Goal: Find specific page/section: Find specific page/section

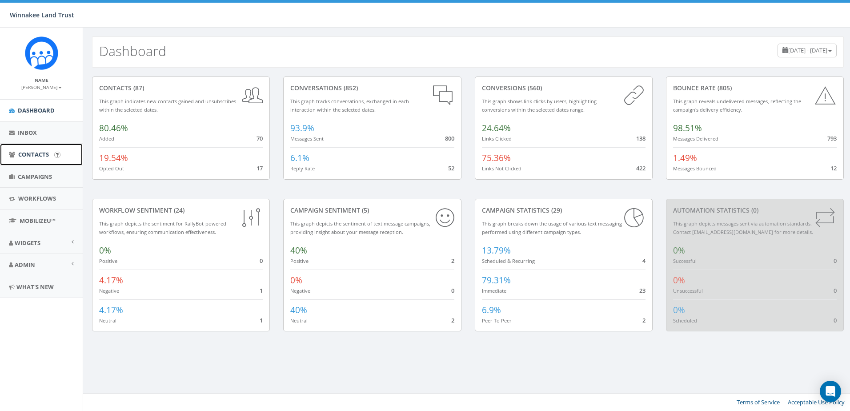
click at [33, 154] on span "Contacts" at bounding box center [33, 154] width 31 height 8
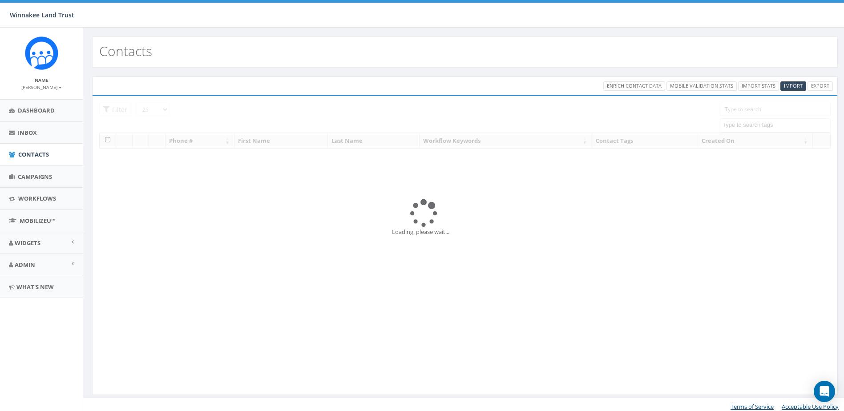
select select
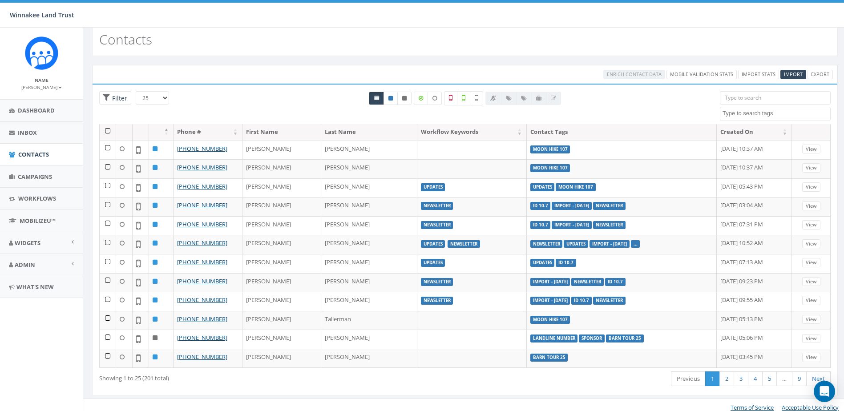
scroll to position [16, 0]
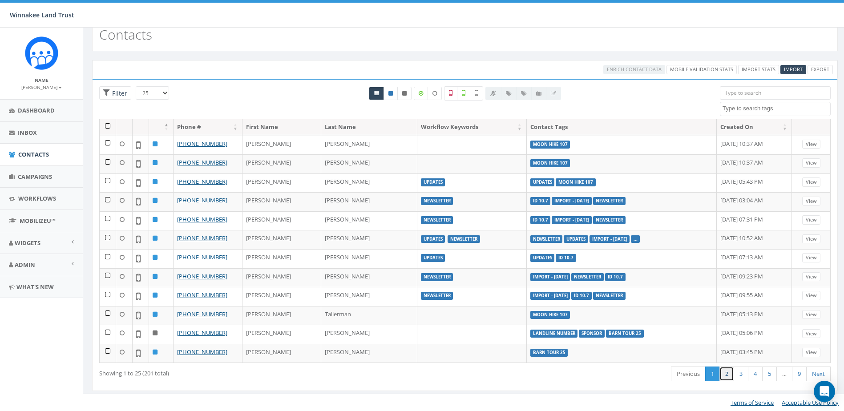
drag, startPoint x: 721, startPoint y: 374, endPoint x: 716, endPoint y: 375, distance: 4.5
click at [721, 375] on link "2" at bounding box center [726, 373] width 15 height 15
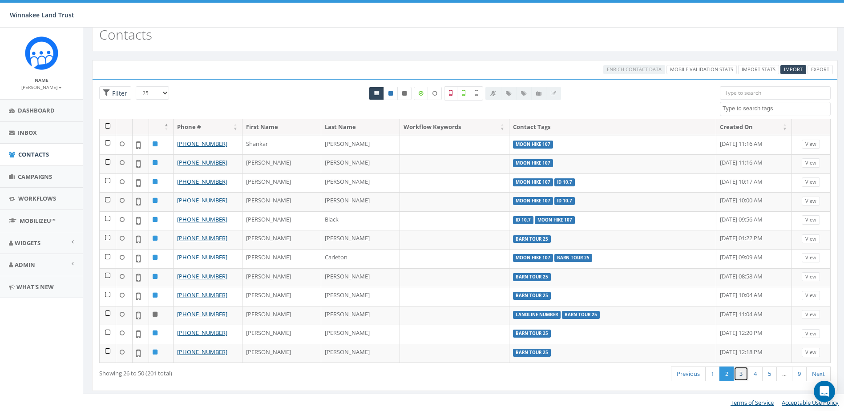
click at [740, 371] on link "3" at bounding box center [740, 373] width 15 height 15
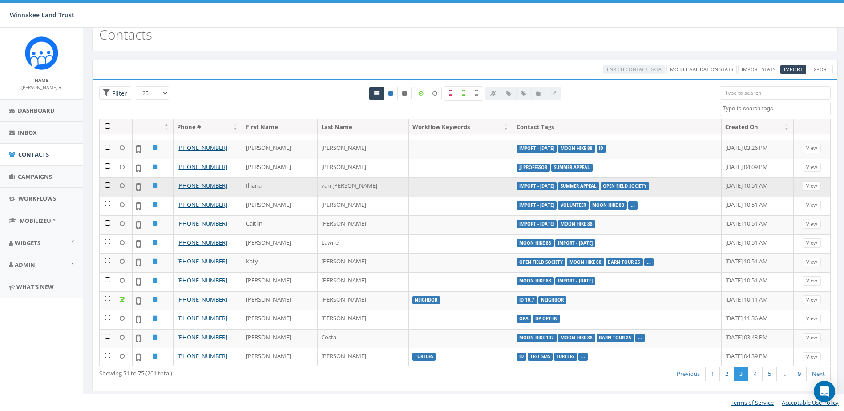
scroll to position [245, 0]
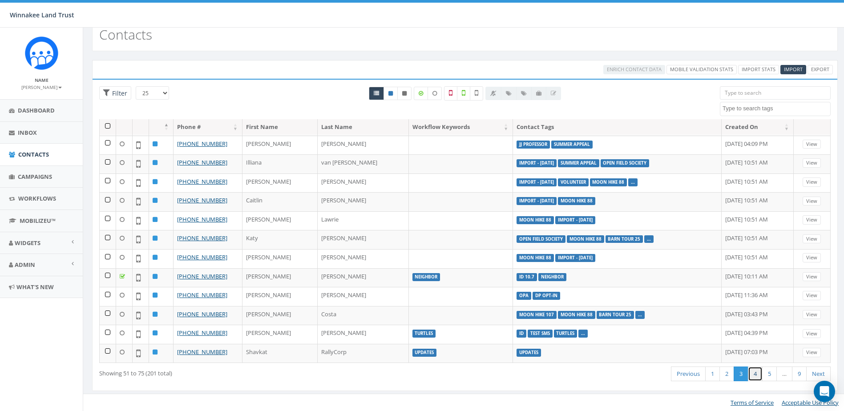
click at [753, 370] on link "4" at bounding box center [755, 373] width 15 height 15
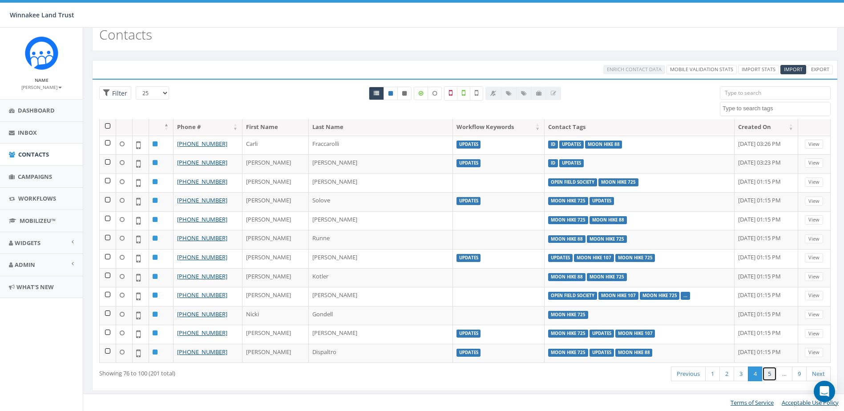
click at [767, 374] on link "5" at bounding box center [769, 373] width 15 height 15
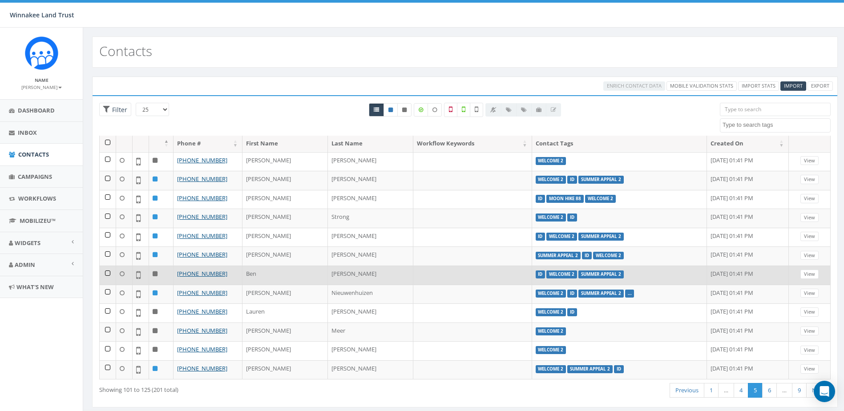
scroll to position [16, 0]
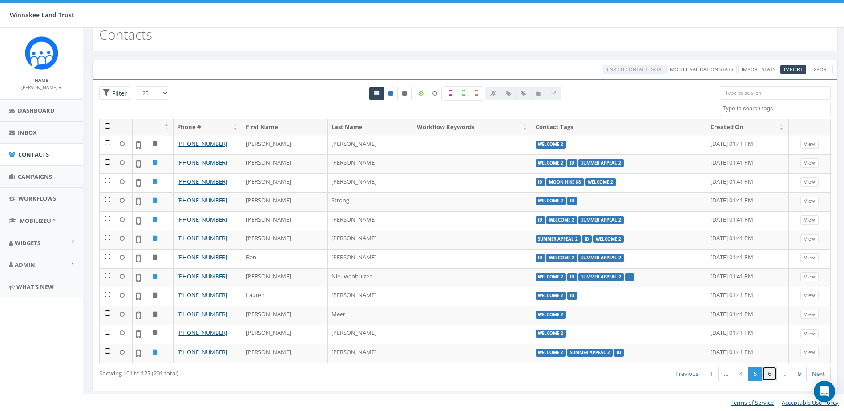
click at [766, 374] on link "6" at bounding box center [769, 373] width 15 height 15
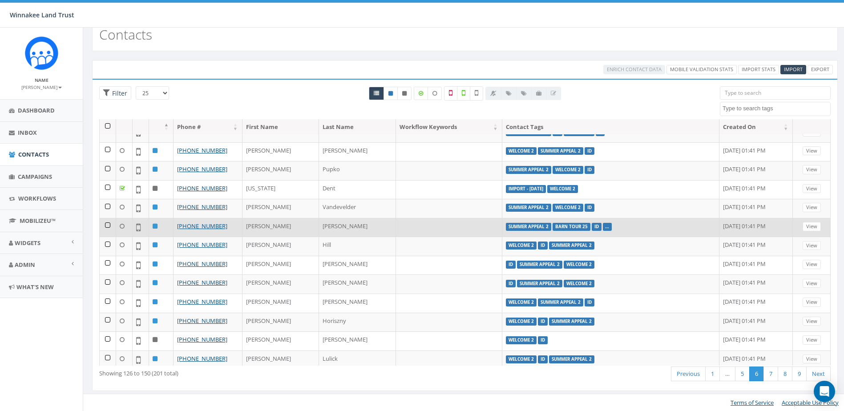
scroll to position [222, 0]
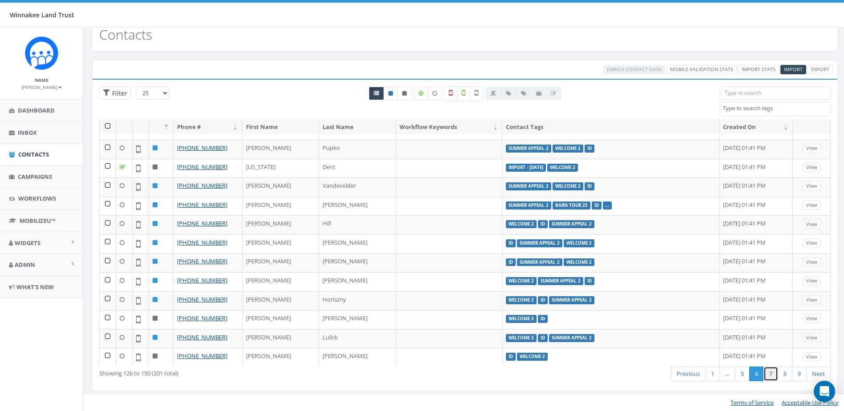
click at [773, 373] on link "7" at bounding box center [770, 373] width 15 height 15
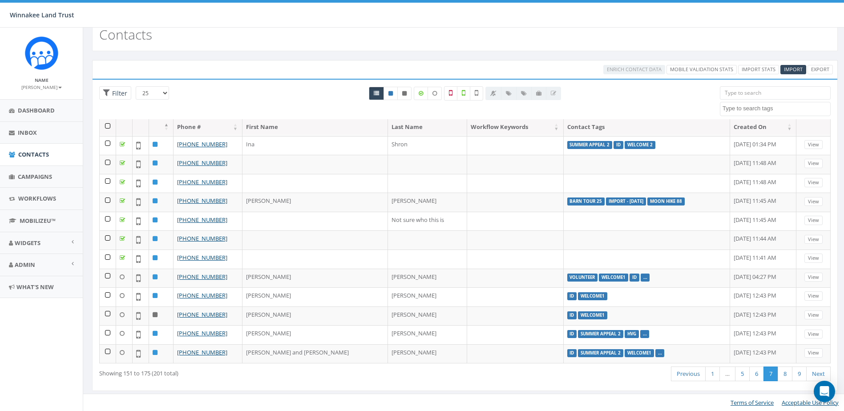
scroll to position [245, 0]
click at [787, 376] on link "8" at bounding box center [784, 373] width 15 height 15
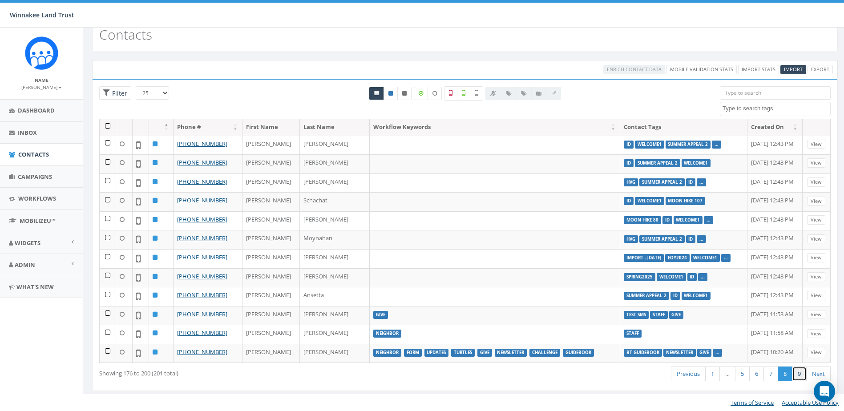
click at [800, 370] on link "9" at bounding box center [799, 373] width 15 height 15
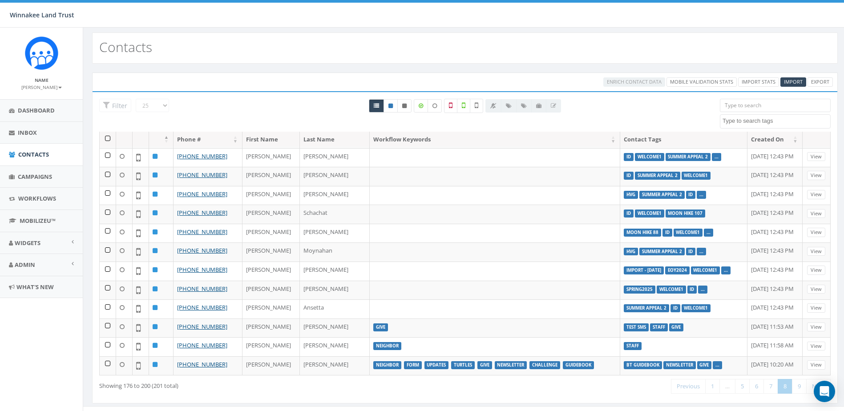
scroll to position [0, 0]
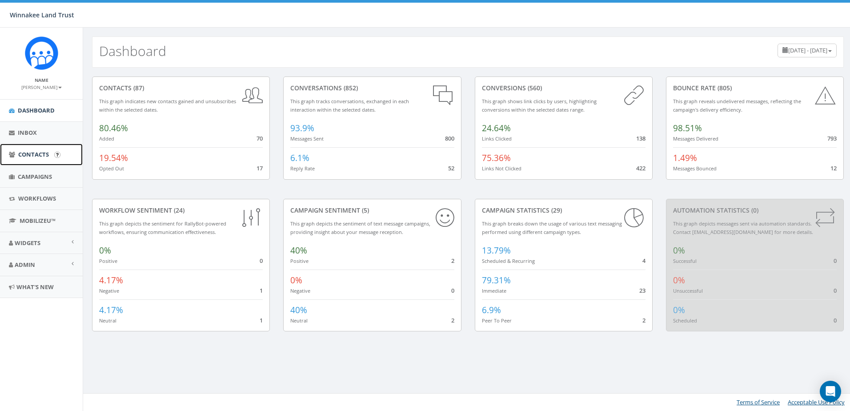
click at [38, 161] on link "Contacts" at bounding box center [41, 155] width 83 height 22
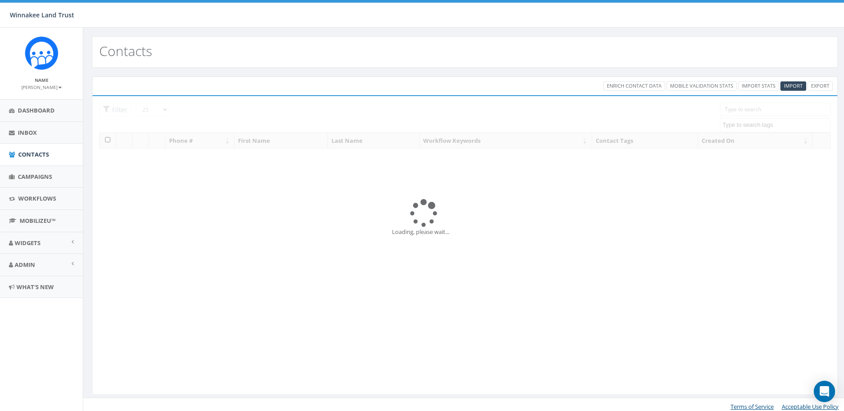
select select
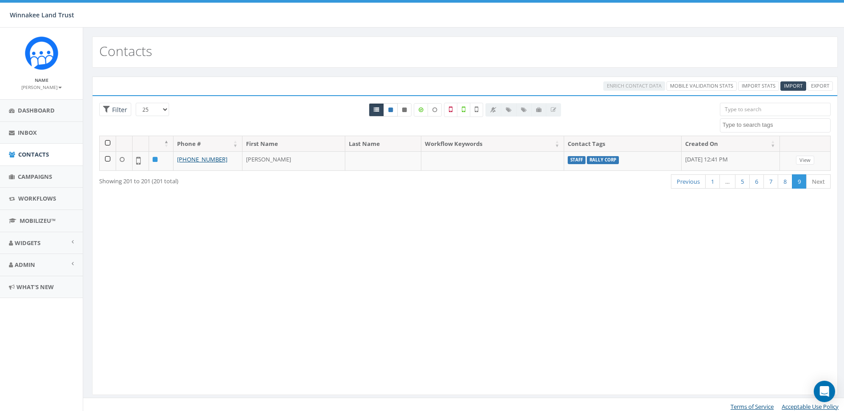
click at [390, 110] on icon at bounding box center [390, 109] width 4 height 5
radio input "true"
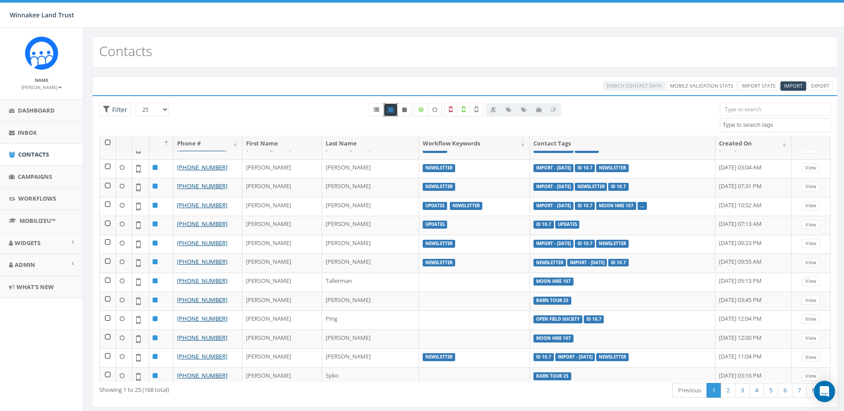
scroll to position [245, 0]
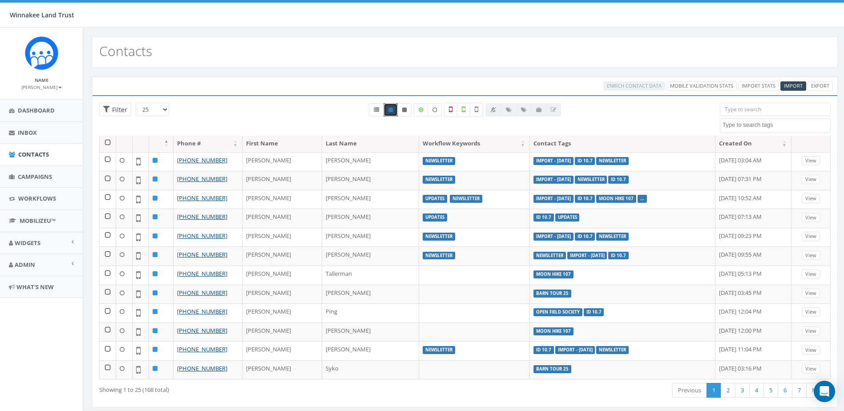
click at [158, 115] on select "25 50 100" at bounding box center [152, 109] width 33 height 13
select select "100"
click at [136, 103] on select "25 50 100" at bounding box center [152, 109] width 33 height 13
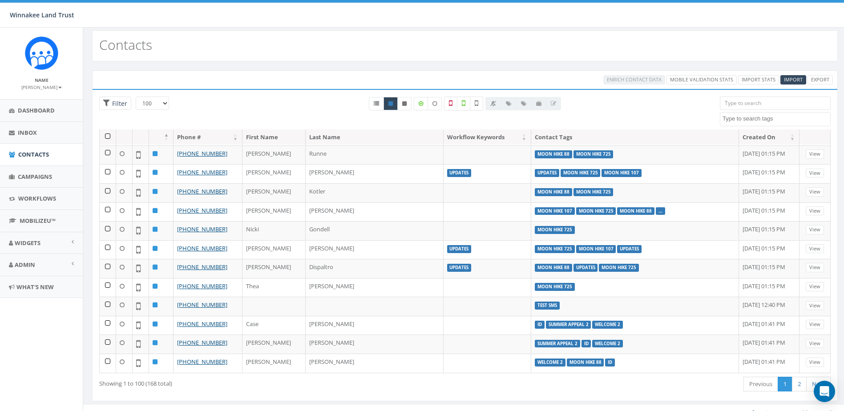
scroll to position [16, 0]
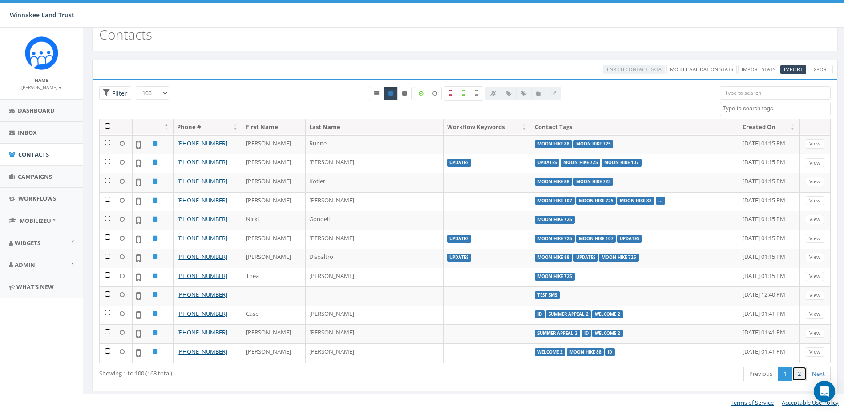
click at [799, 374] on link "2" at bounding box center [799, 373] width 15 height 15
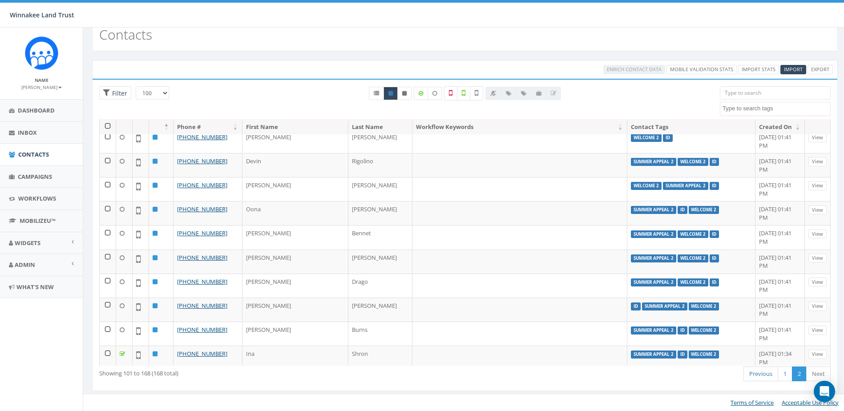
scroll to position [1060, 0]
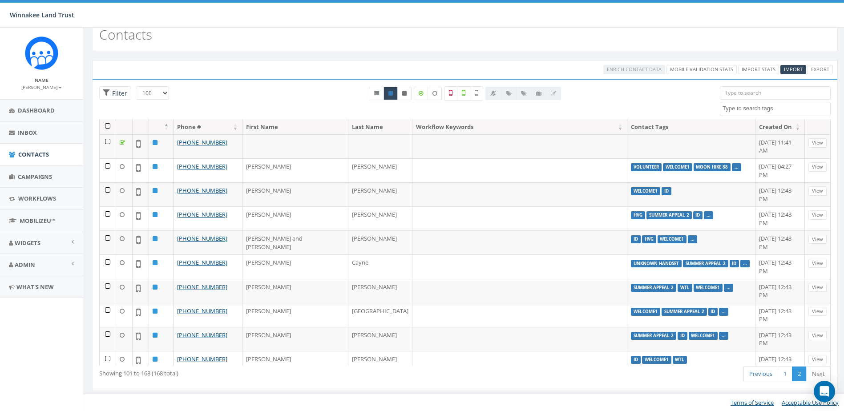
click at [745, 93] on input "search" at bounding box center [775, 92] width 111 height 13
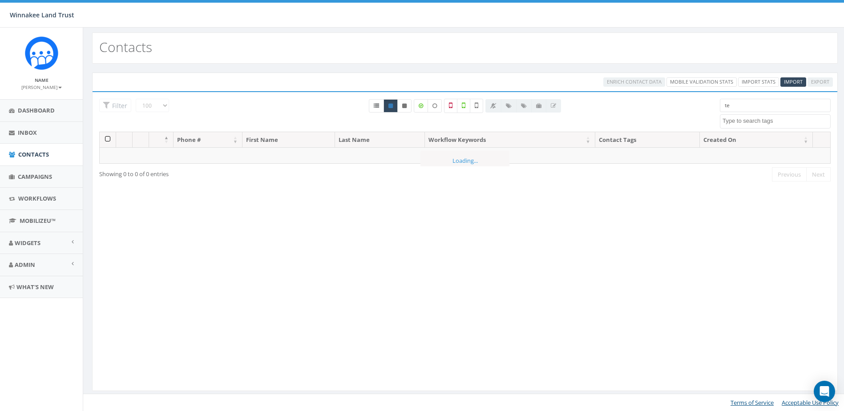
type input "t"
click at [749, 132] on th "Created On" at bounding box center [756, 140] width 113 height 16
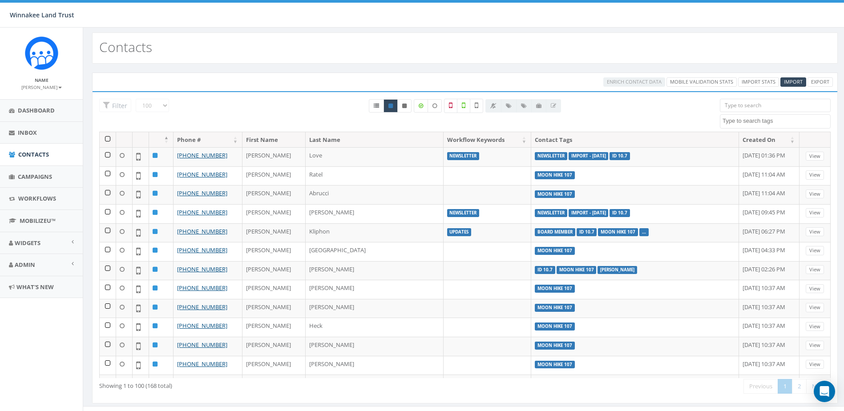
scroll to position [16, 0]
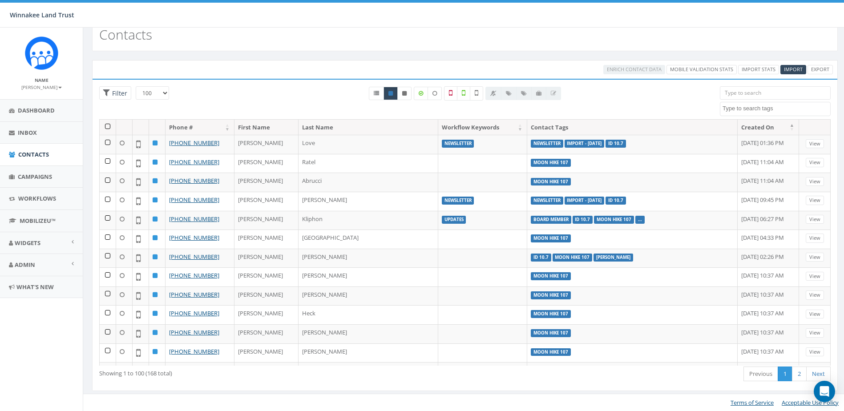
click at [760, 111] on textarea "Search" at bounding box center [776, 109] width 108 height 8
type textarea "test"
select select "Test SMS"
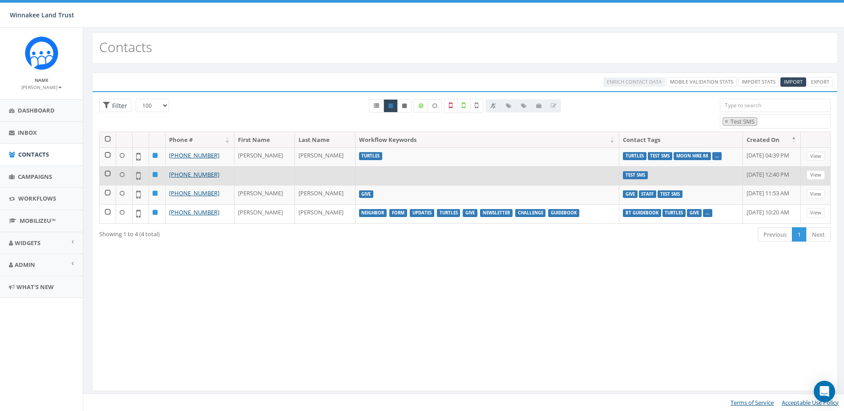
scroll to position [4, 0]
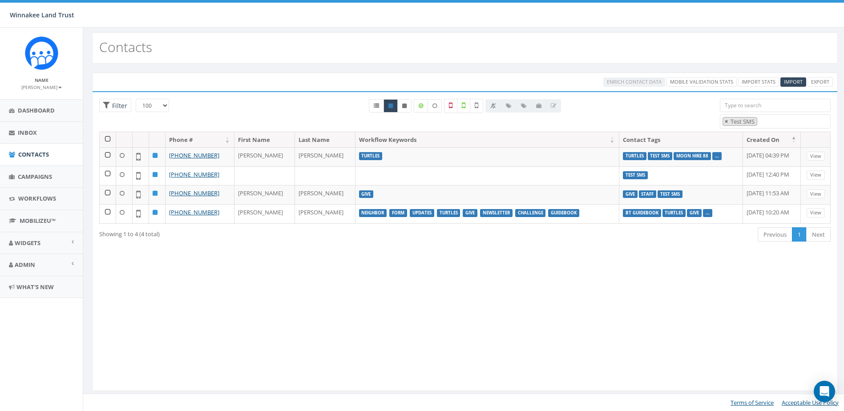
click at [724, 120] on span "×" at bounding box center [725, 121] width 3 height 8
select select
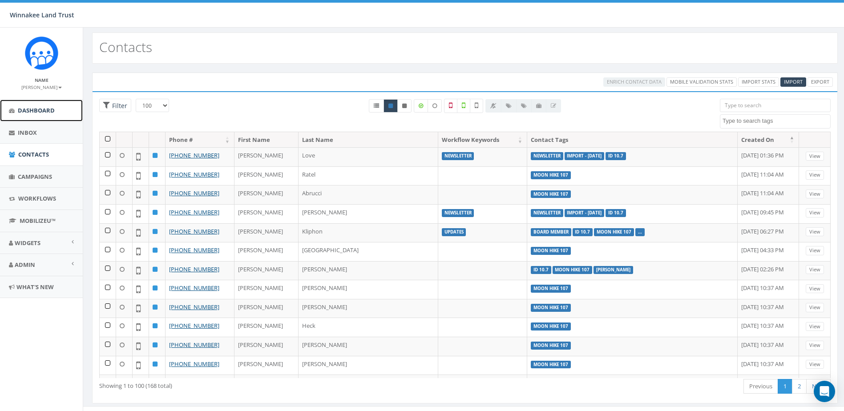
click at [26, 109] on span "Dashboard" at bounding box center [36, 110] width 37 height 8
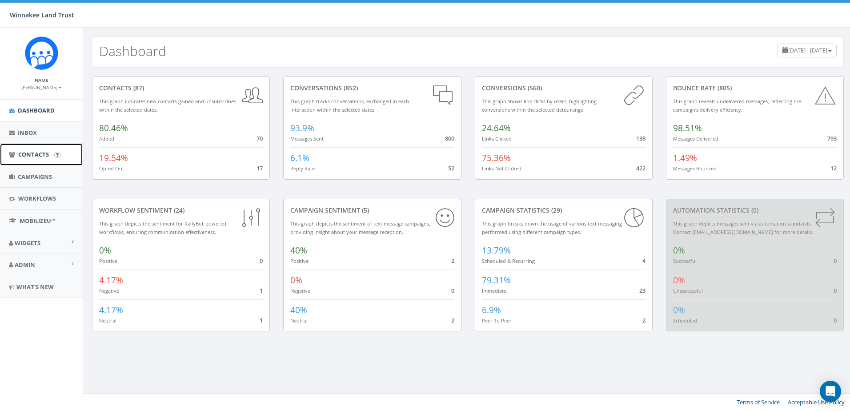
click at [36, 159] on link "Contacts" at bounding box center [41, 155] width 83 height 22
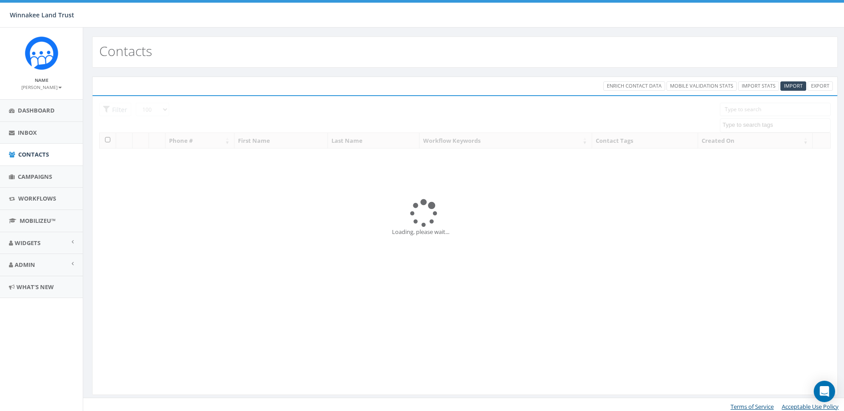
select select "100"
select select
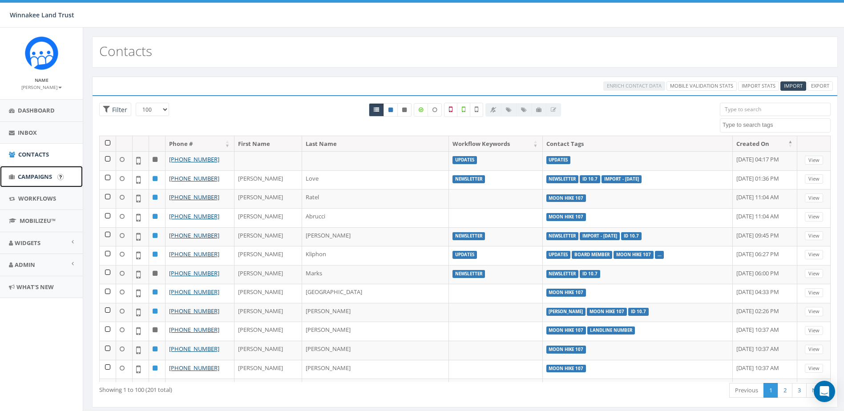
click at [38, 179] on span "Campaigns" at bounding box center [35, 177] width 34 height 8
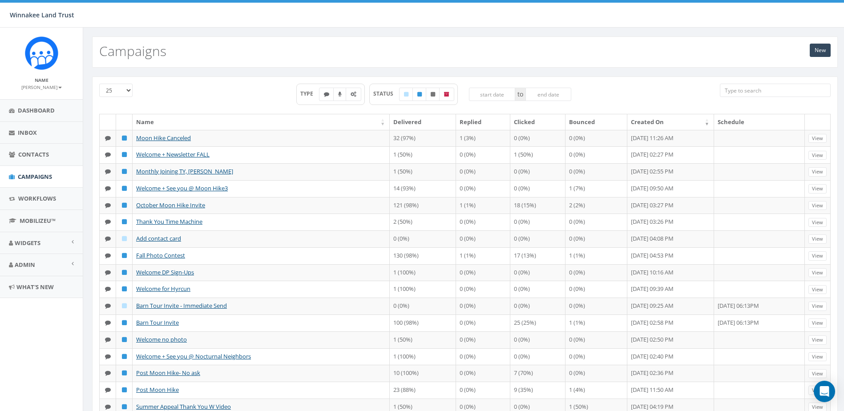
click at [679, 124] on th "Created On" at bounding box center [670, 122] width 87 height 16
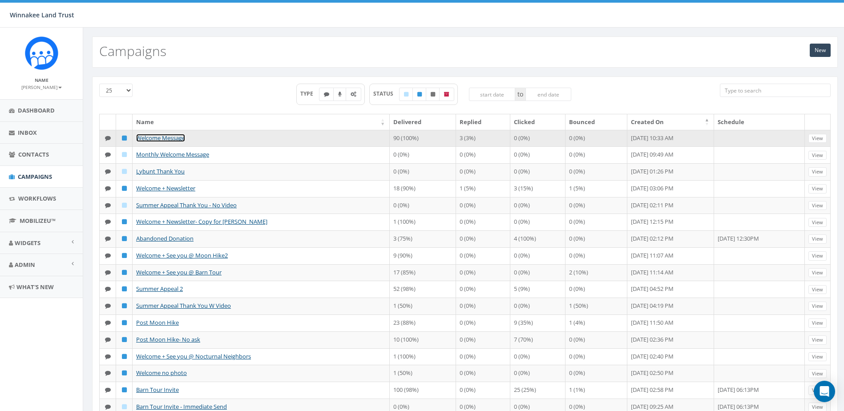
click at [169, 139] on link "Welcome Message" at bounding box center [160, 138] width 49 height 8
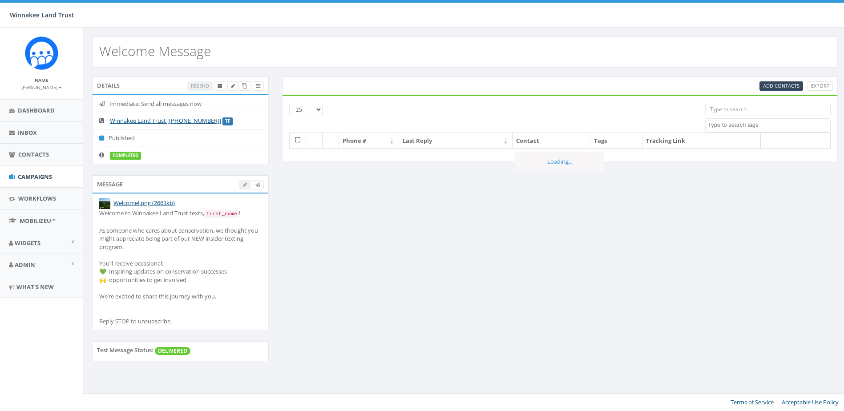
select select
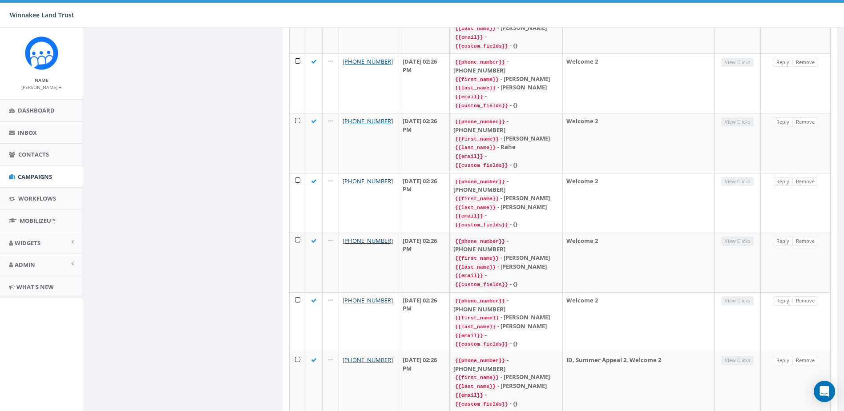
scroll to position [1034, 0]
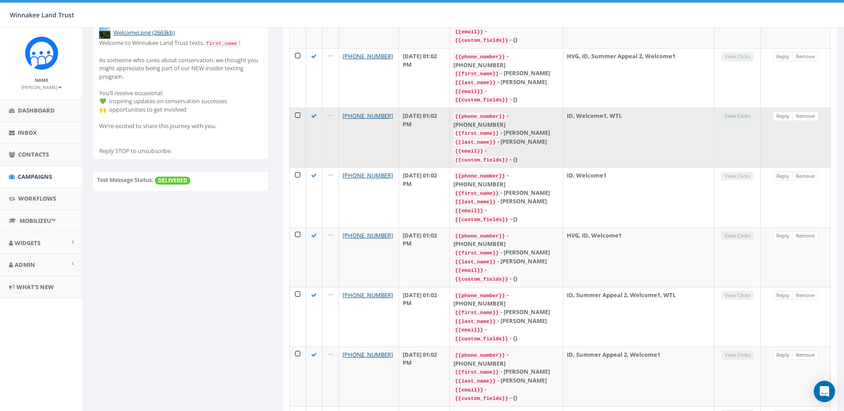
scroll to position [35, 0]
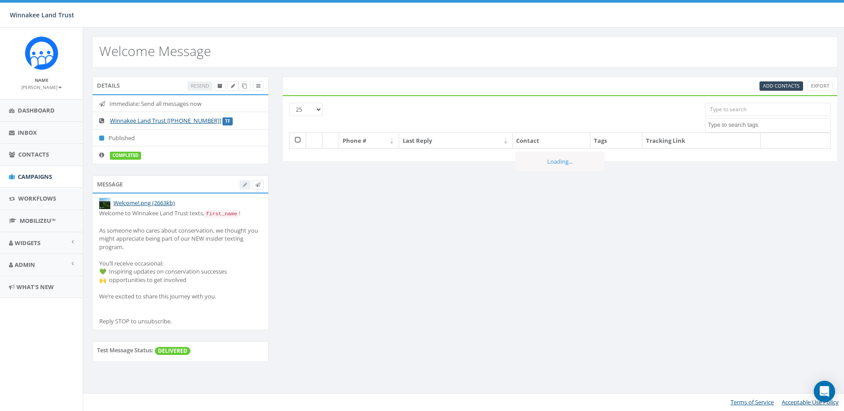
select select
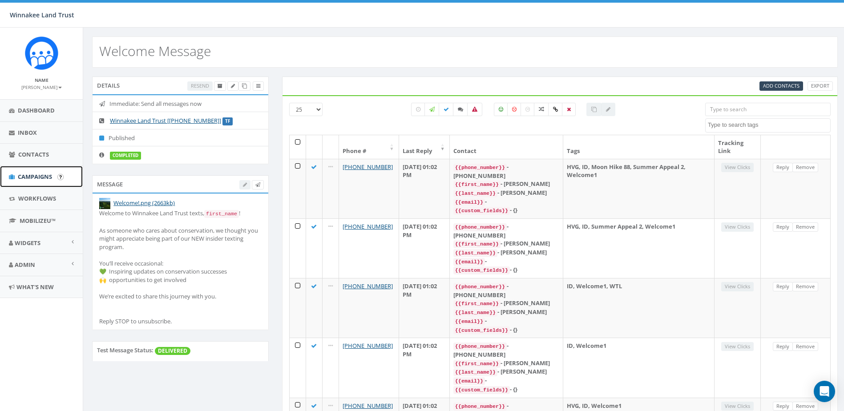
click at [29, 176] on span "Campaigns" at bounding box center [35, 177] width 34 height 8
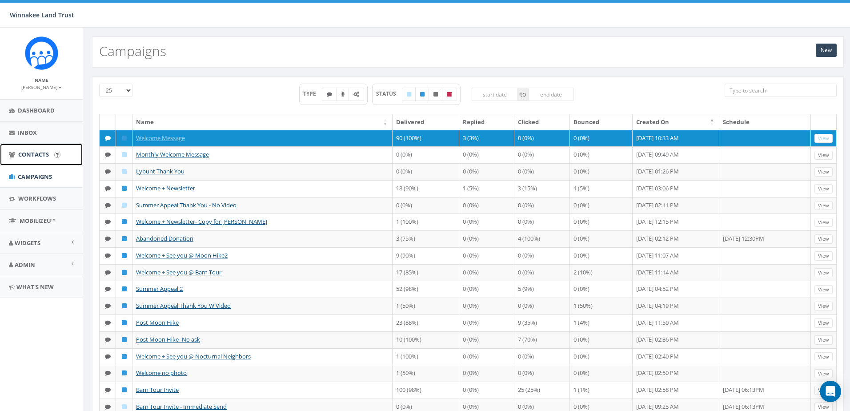
click at [36, 160] on link "Contacts" at bounding box center [41, 155] width 83 height 22
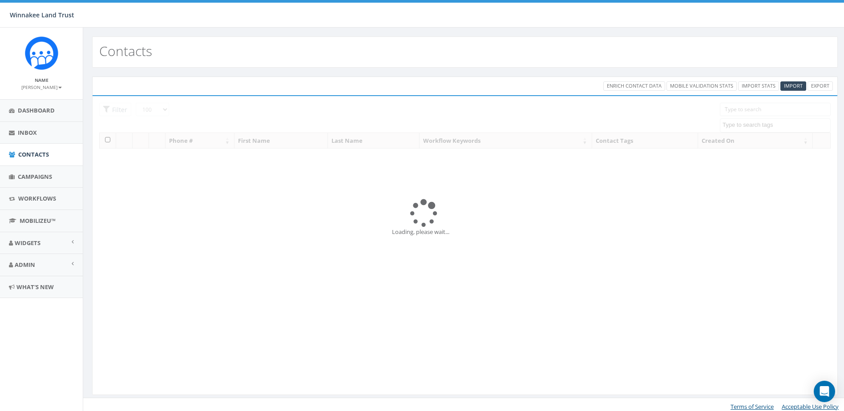
select select "100"
select select
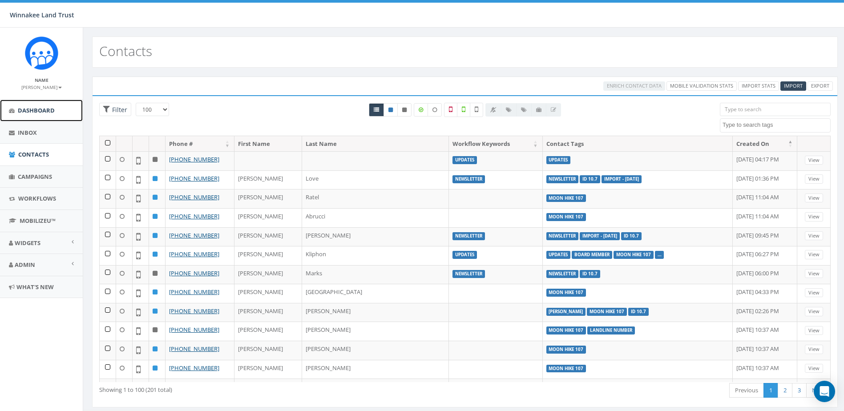
click at [39, 110] on span "Dashboard" at bounding box center [36, 110] width 37 height 8
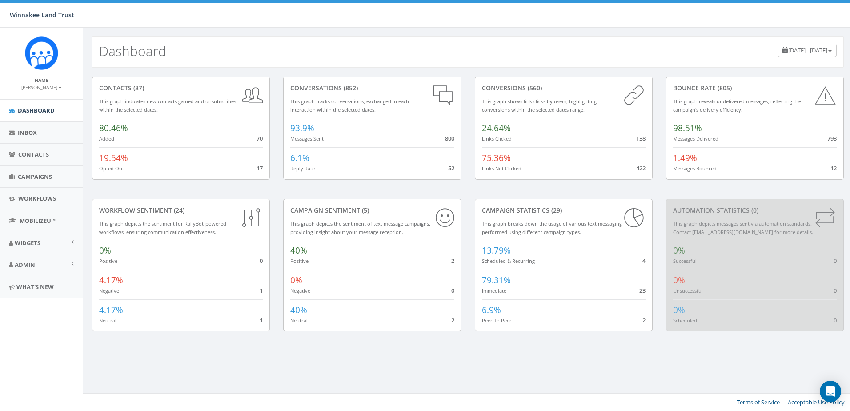
click at [788, 48] on span "[DATE] - [DATE]" at bounding box center [807, 50] width 39 height 8
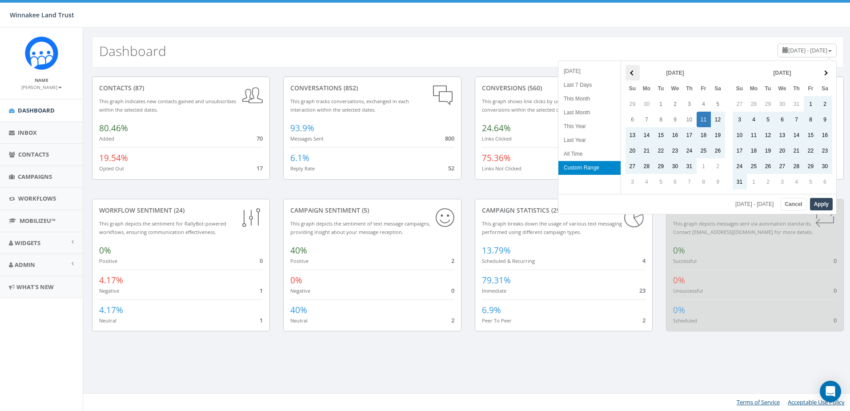
click at [633, 73] on span at bounding box center [632, 72] width 5 height 5
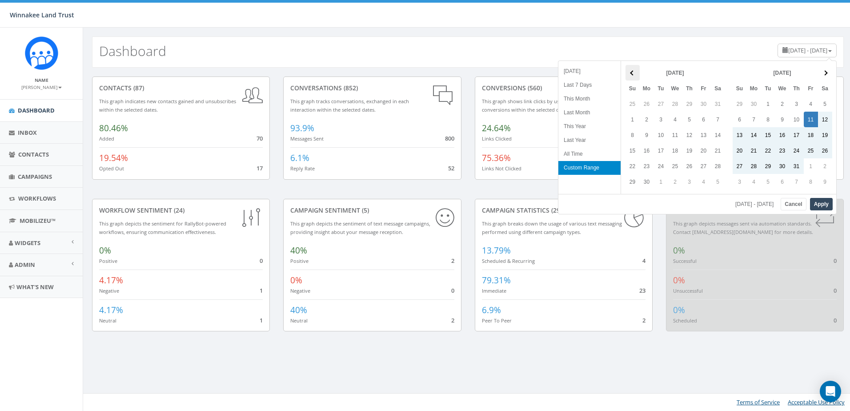
click at [632, 70] on th at bounding box center [633, 73] width 14 height 16
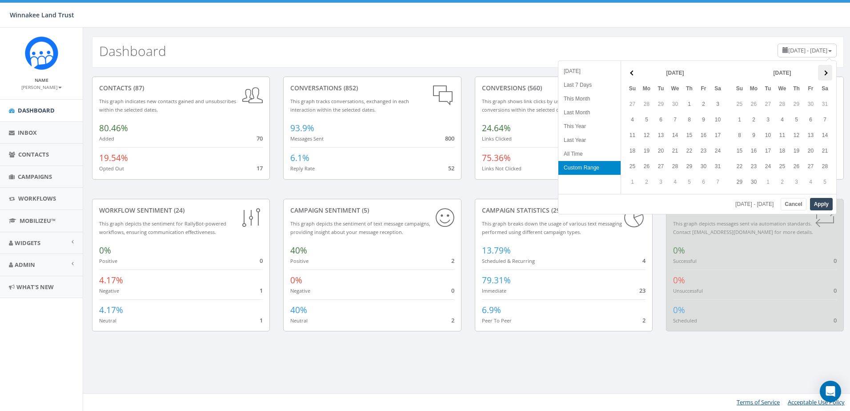
click at [823, 72] on th at bounding box center [825, 73] width 14 height 16
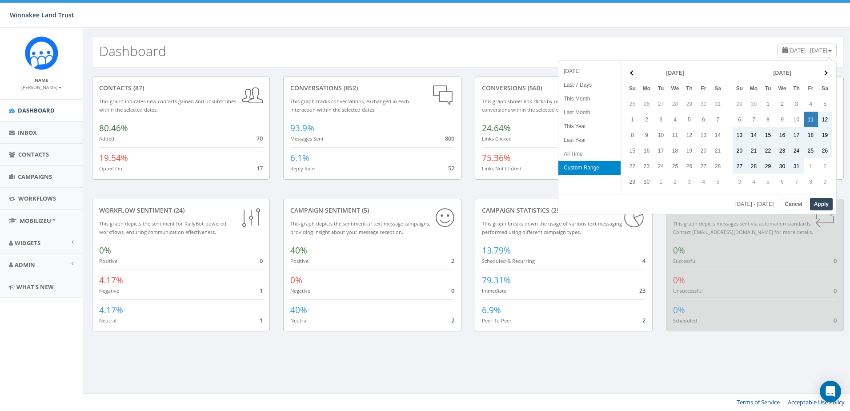
click at [823, 72] on th at bounding box center [825, 73] width 14 height 16
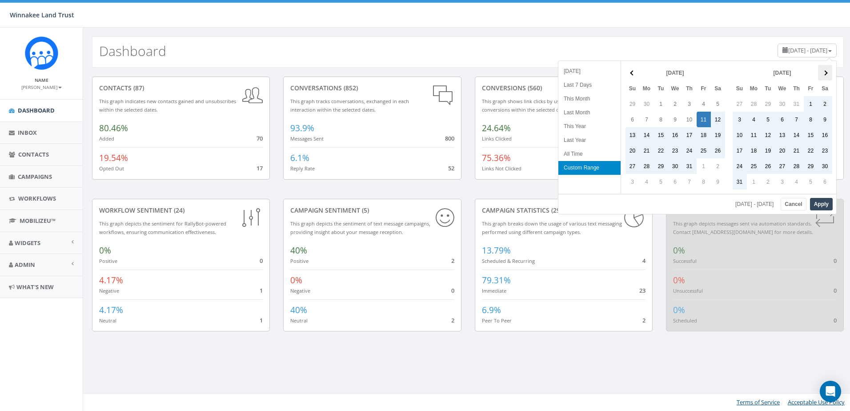
click at [826, 67] on th at bounding box center [825, 73] width 14 height 16
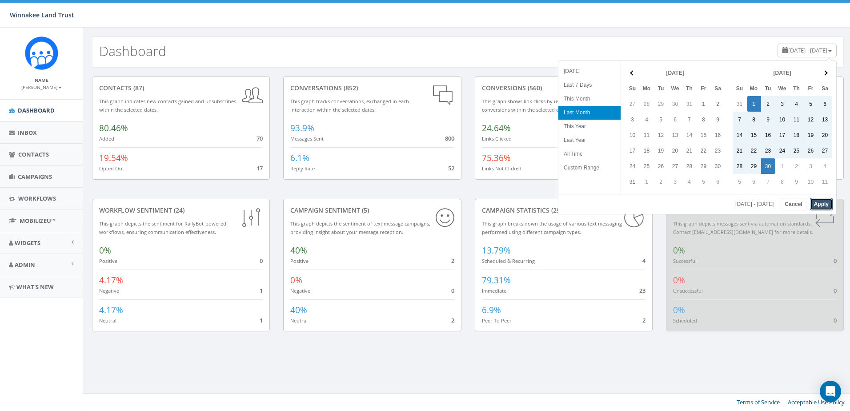
click at [825, 207] on button "Apply" at bounding box center [821, 204] width 23 height 12
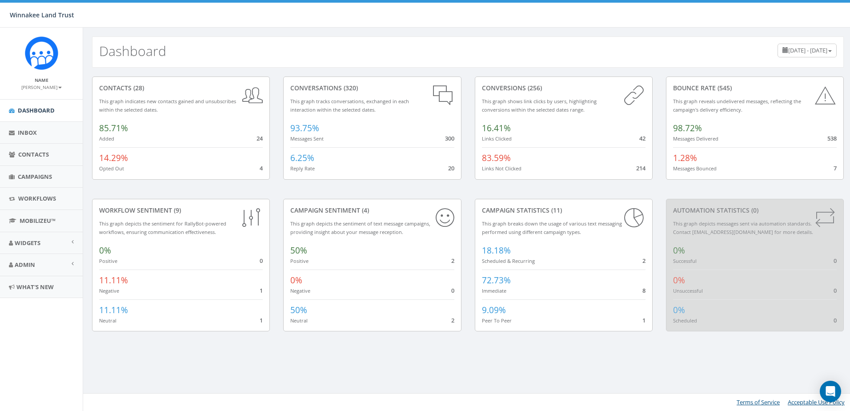
click at [793, 52] on span "[DATE] - [DATE]" at bounding box center [807, 50] width 39 height 8
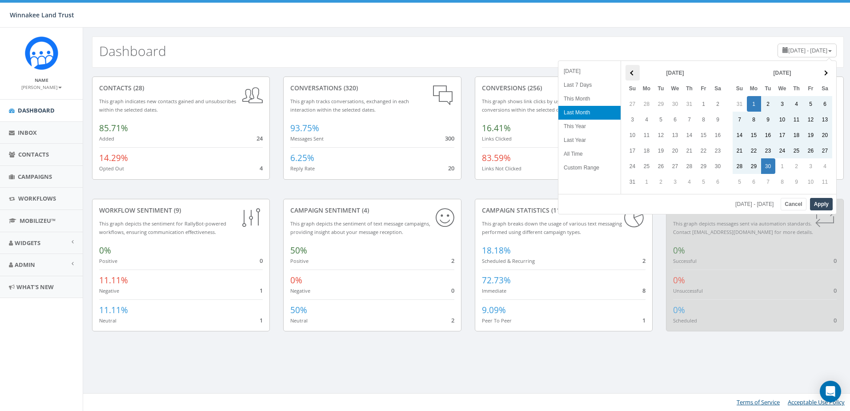
click at [630, 72] on span at bounding box center [632, 72] width 5 height 5
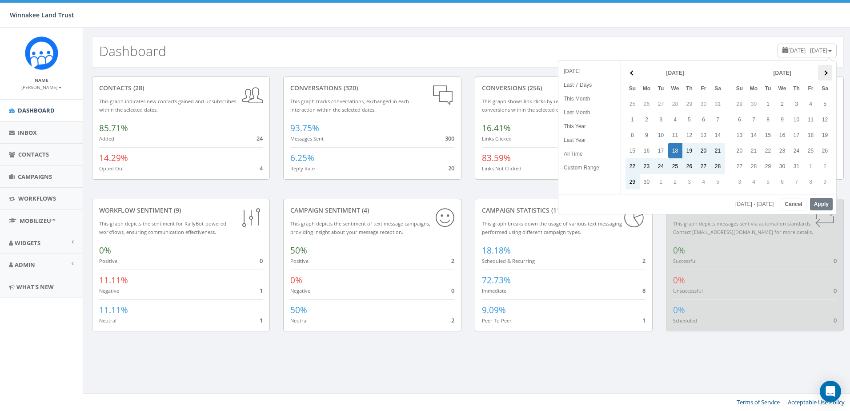
click at [827, 68] on th at bounding box center [825, 73] width 14 height 16
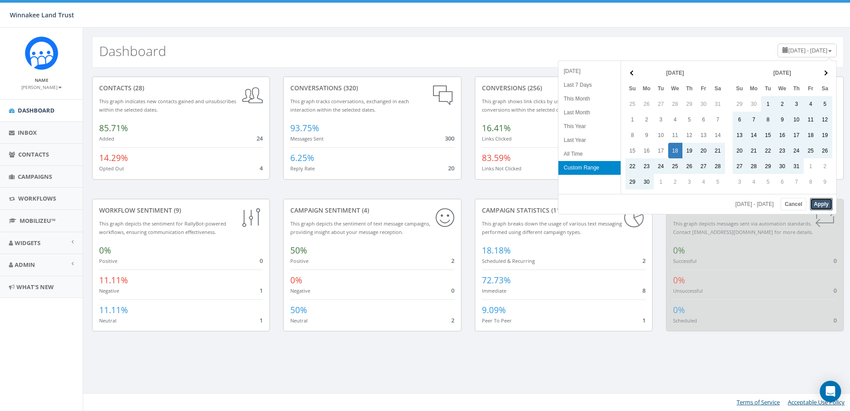
click at [827, 201] on button "Apply" at bounding box center [821, 204] width 23 height 12
